Goal: Information Seeking & Learning: Learn about a topic

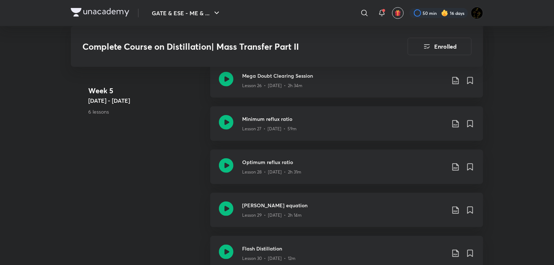
scroll to position [1691, 0]
